Goal: Task Accomplishment & Management: Complete application form

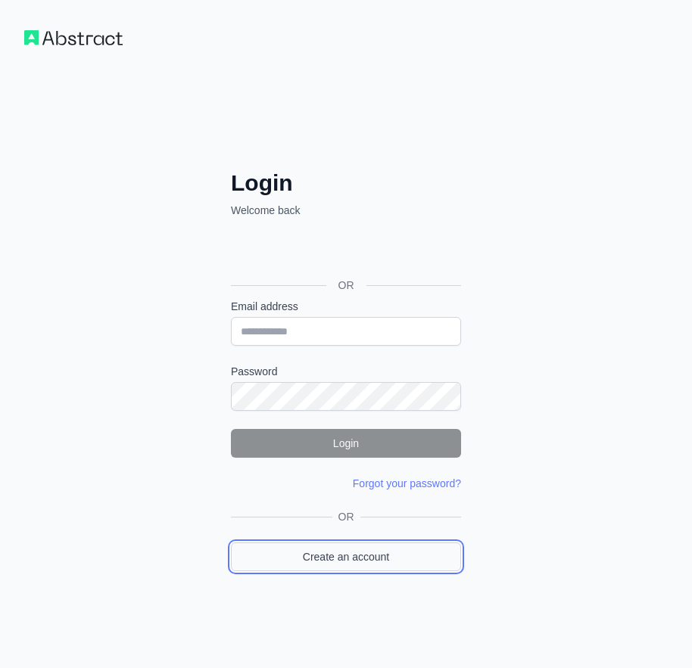
click at [351, 552] on link "Create an account" at bounding box center [346, 557] width 230 height 29
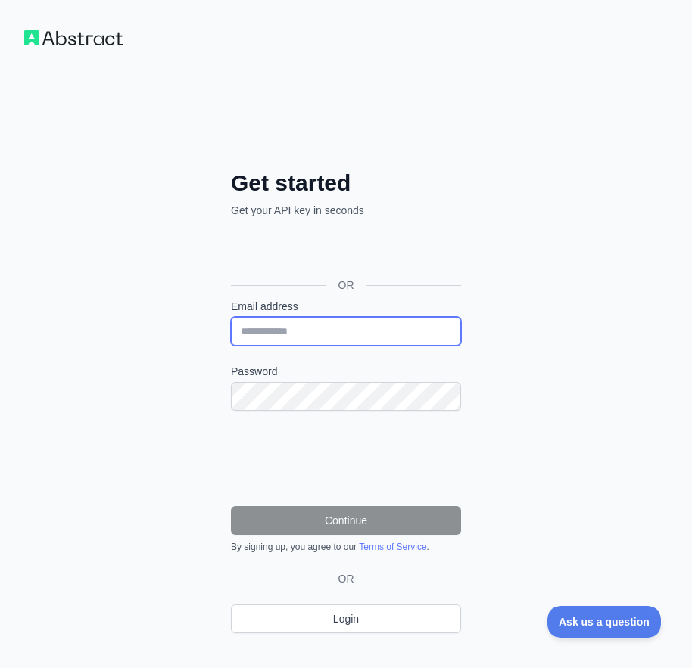
click at [292, 322] on input "Email address" at bounding box center [346, 331] width 230 height 29
paste input "**********"
type input "**********"
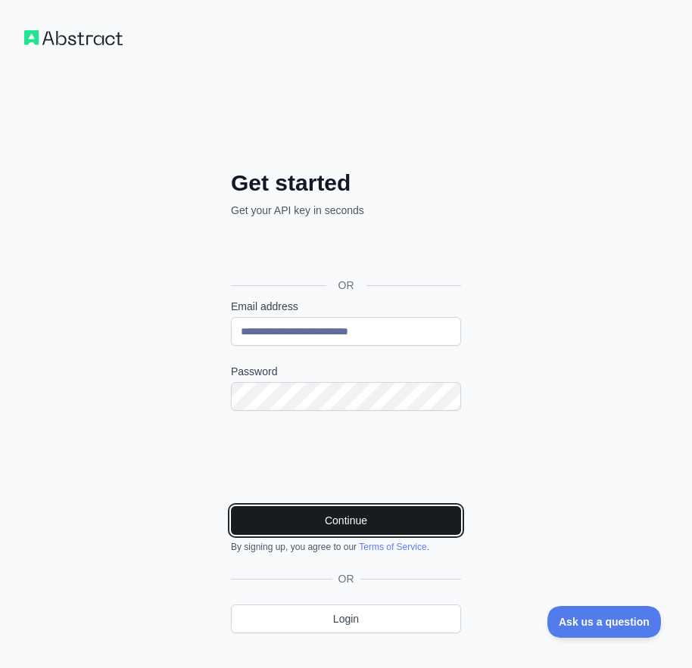
click at [369, 521] on button "Continue" at bounding box center [346, 520] width 230 height 29
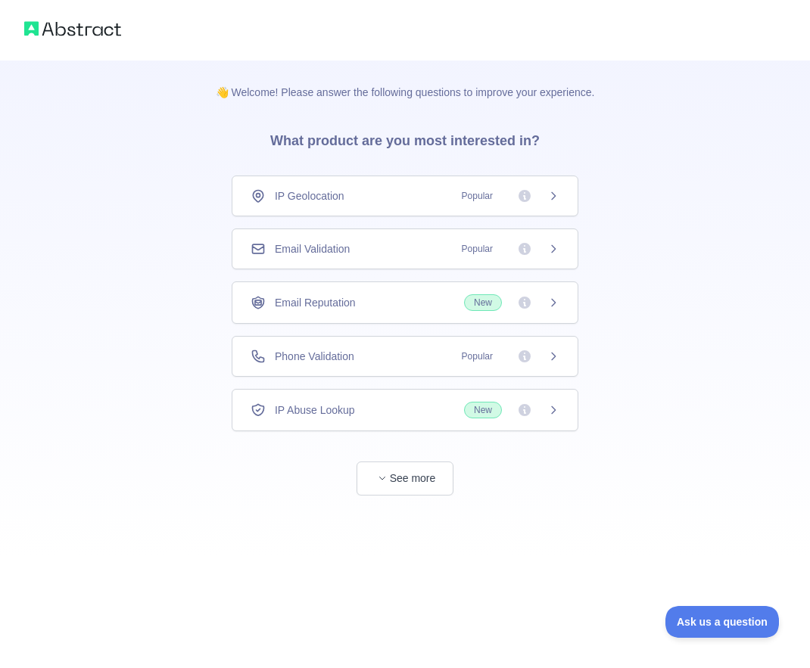
click at [341, 247] on span "Email Validation" at bounding box center [312, 248] width 75 height 15
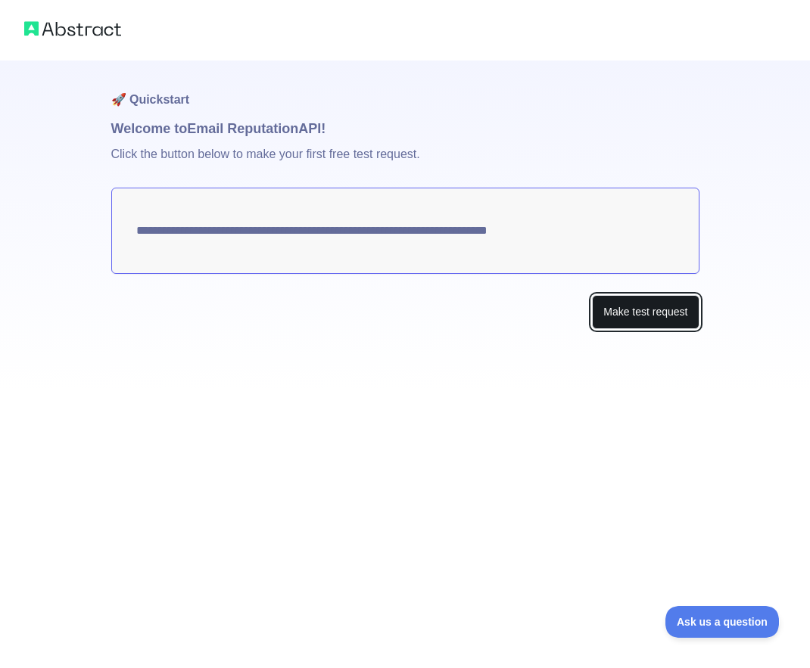
click at [630, 312] on button "Make test request" at bounding box center [645, 312] width 107 height 34
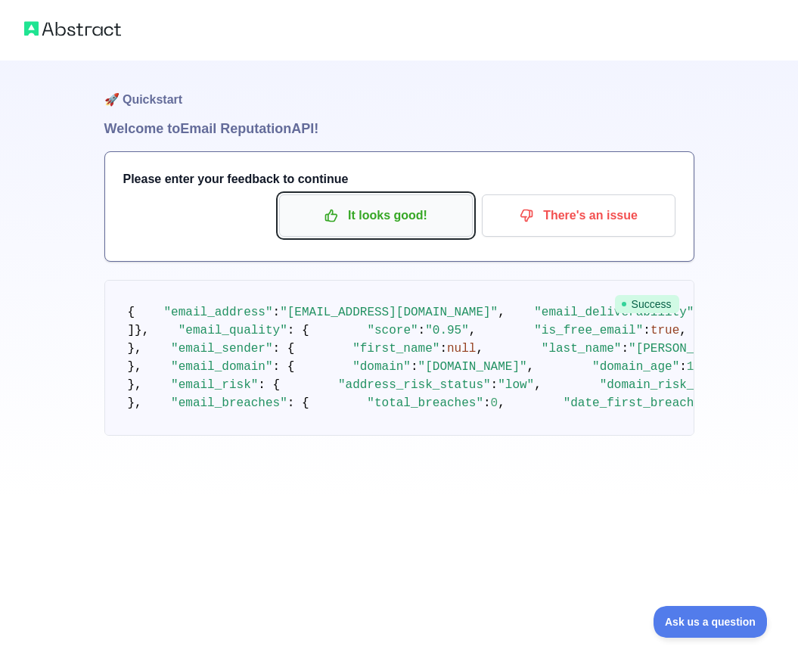
click at [368, 211] on p "It looks good!" at bounding box center [376, 216] width 171 height 26
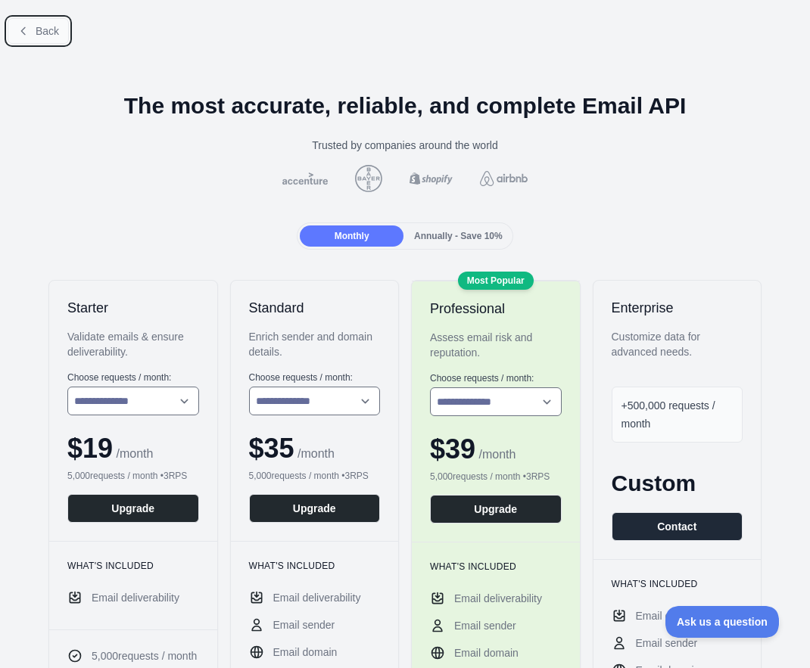
click at [39, 37] on span "Back" at bounding box center [47, 31] width 23 height 12
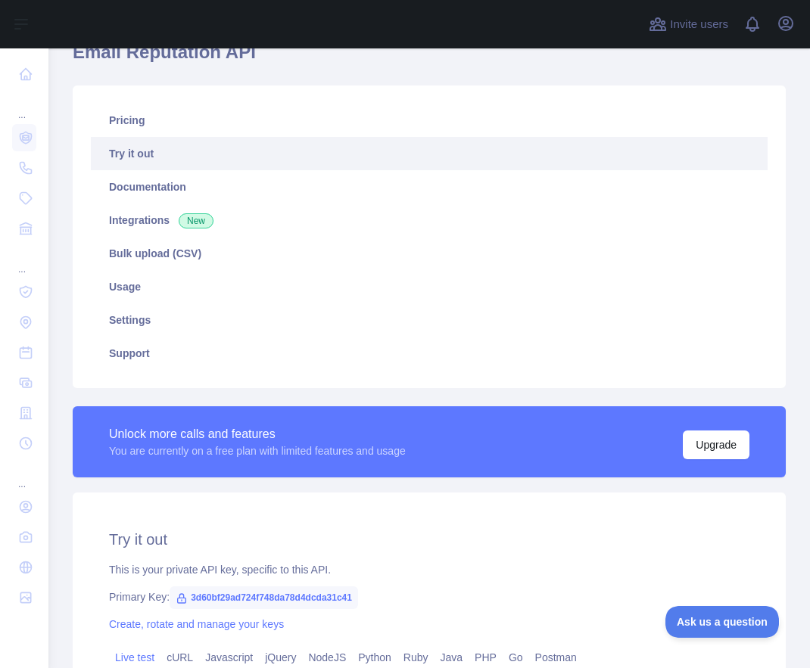
scroll to position [372, 0]
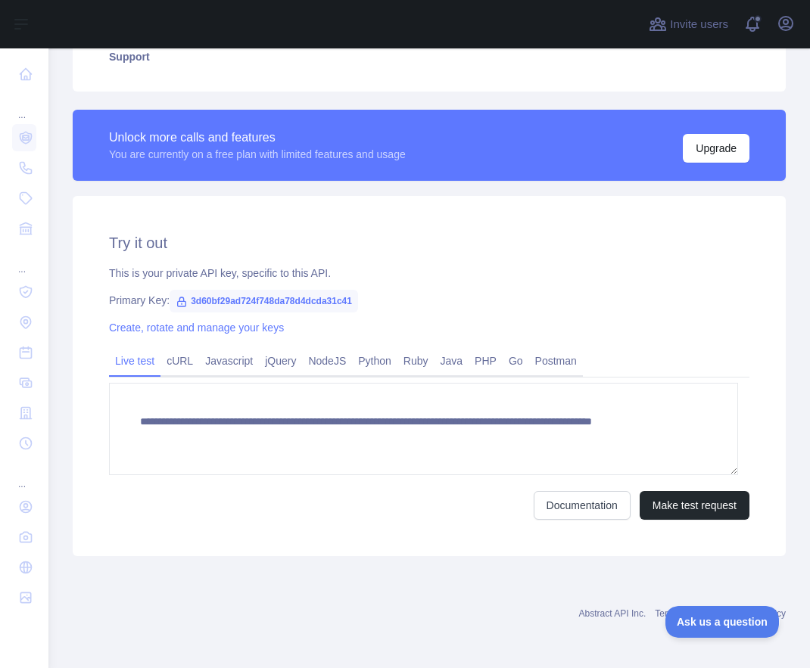
click at [297, 303] on span "3d60bf29ad724f748da78d4dcda31c41" at bounding box center [263, 301] width 188 height 23
copy span "3d60bf29ad724f748da78d4dcda31c41"
